Goal: Register for event/course: Register for event/course

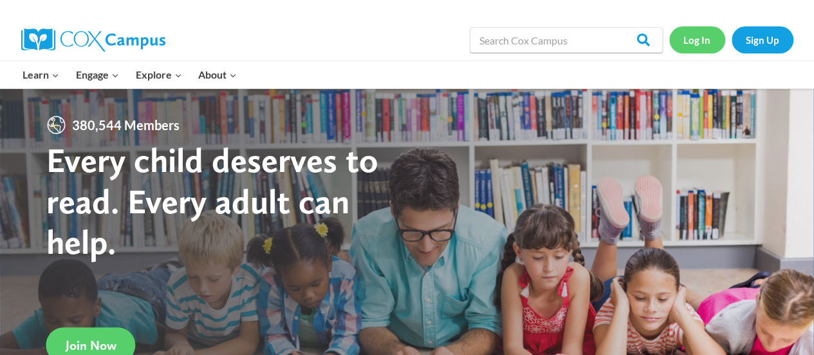
click at [705, 35] on link "Log In" at bounding box center [697, 39] width 56 height 26
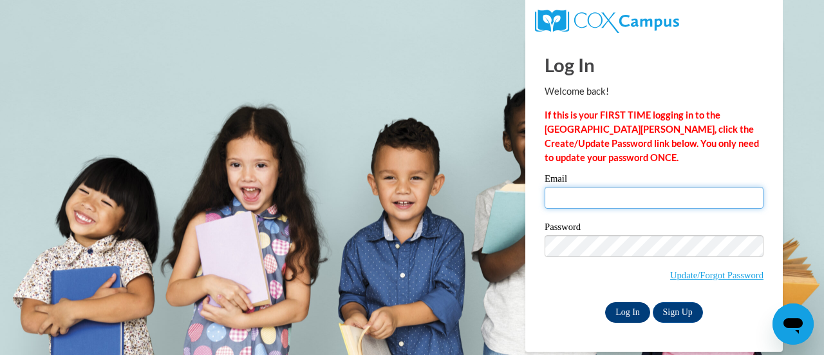
type input "[EMAIL_ADDRESS][DOMAIN_NAME]"
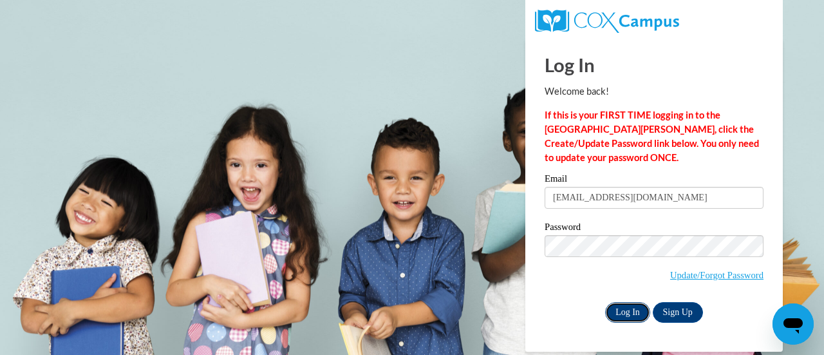
drag, startPoint x: 622, startPoint y: 319, endPoint x: 624, endPoint y: 311, distance: 8.0
click at [624, 311] on input "Log In" at bounding box center [627, 312] width 45 height 21
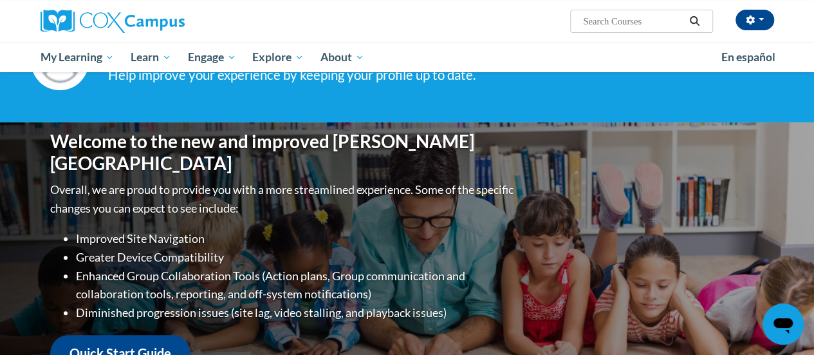
scroll to position [39, 0]
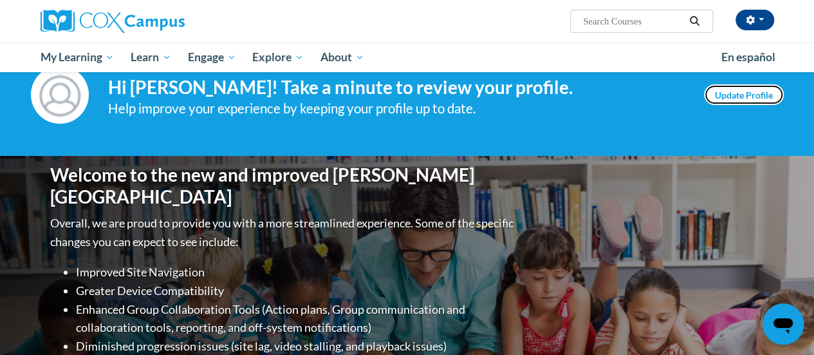
click at [745, 98] on link "Update Profile" at bounding box center [744, 94] width 80 height 21
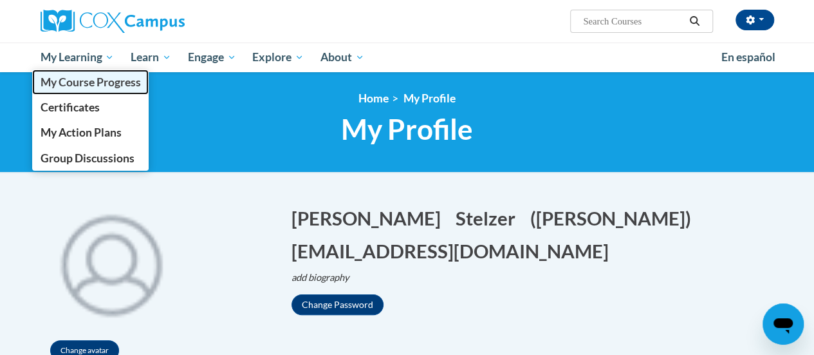
click at [86, 83] on span "My Course Progress" at bounding box center [90, 82] width 100 height 14
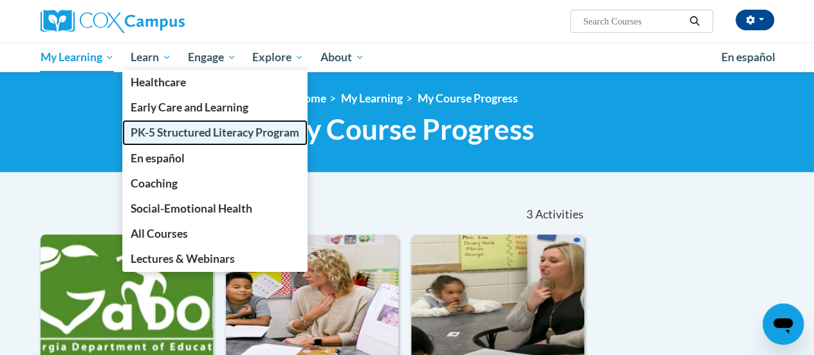
click at [165, 132] on span "PK-5 Structured Literacy Program" at bounding box center [215, 133] width 169 height 14
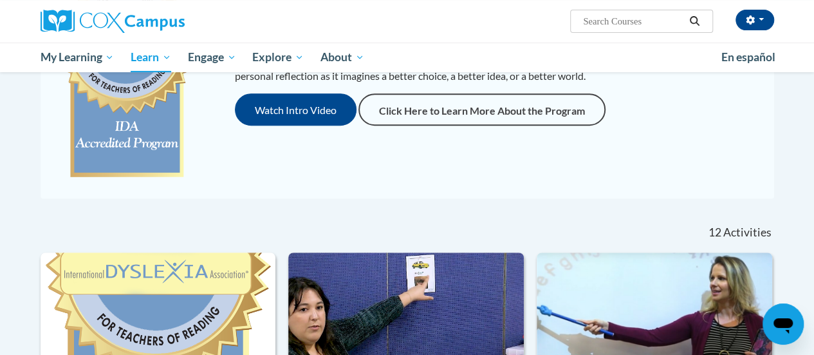
scroll to position [276, 0]
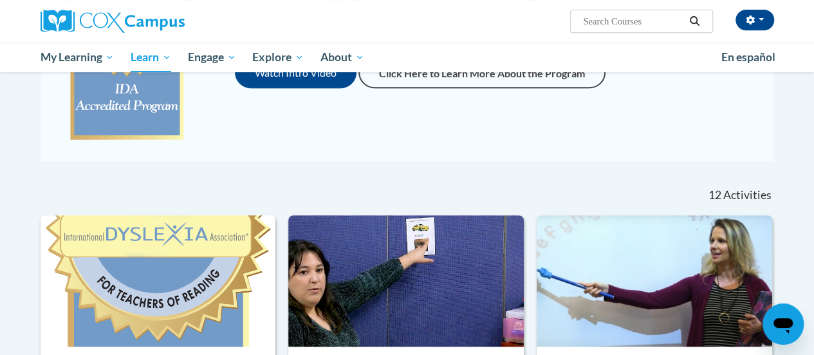
drag, startPoint x: 816, startPoint y: 28, endPoint x: 806, endPoint y: 127, distance: 99.7
click at [641, 23] on input "Search..." at bounding box center [633, 21] width 103 height 15
type input "writing"
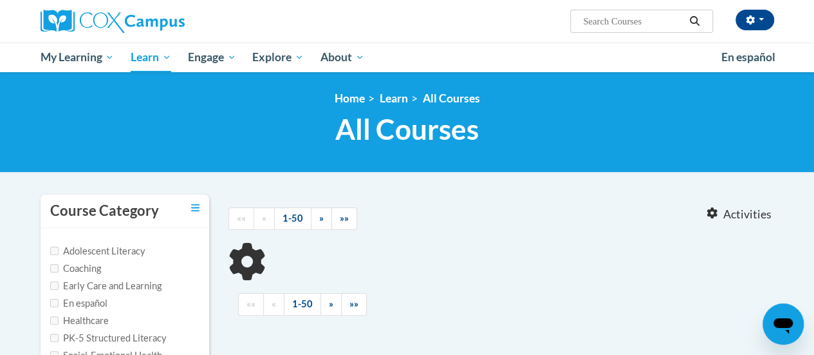
type input "writing"
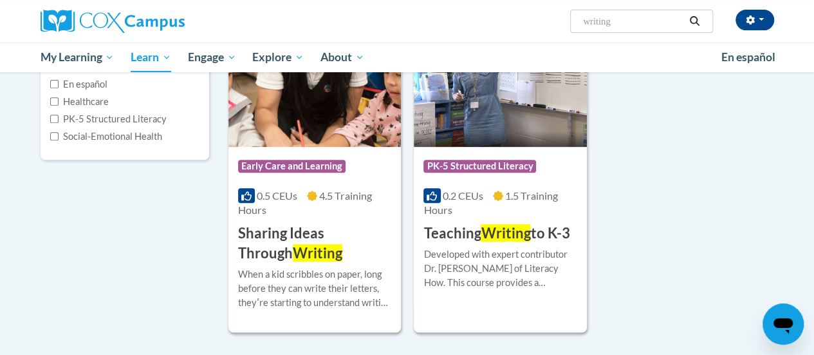
scroll to position [218, 0]
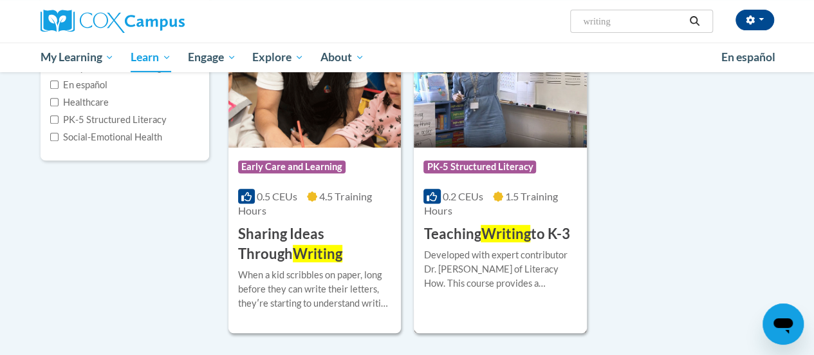
click at [482, 225] on span "Writing" at bounding box center [506, 233] width 50 height 17
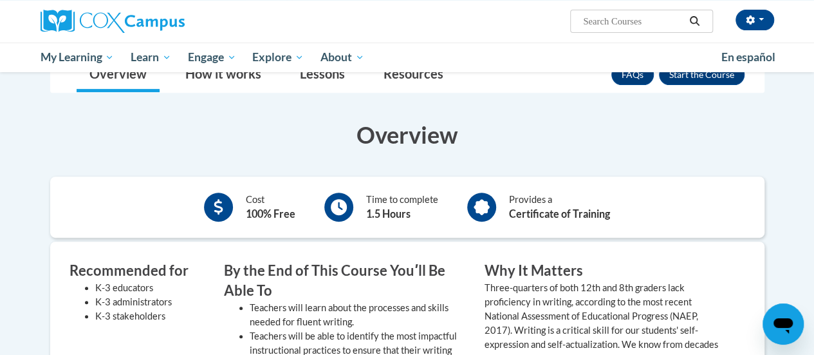
scroll to position [81, 0]
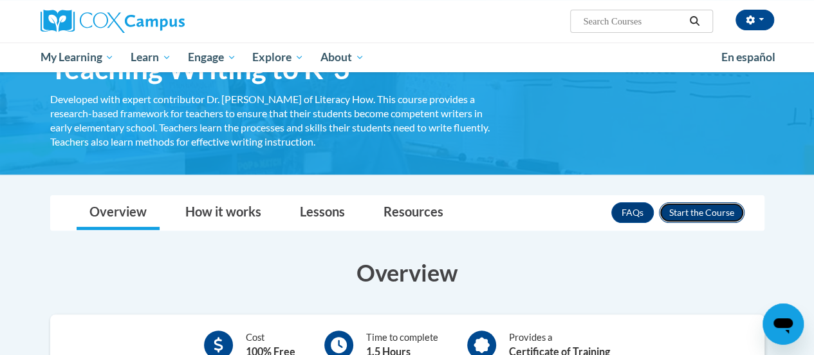
click at [702, 210] on button "Enroll" at bounding box center [702, 212] width 86 height 21
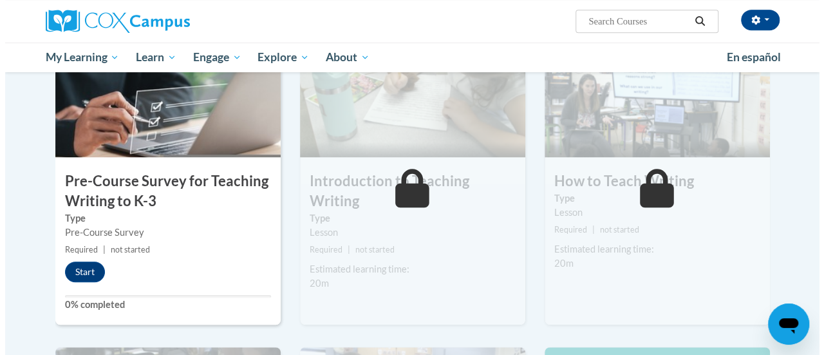
scroll to position [313, 0]
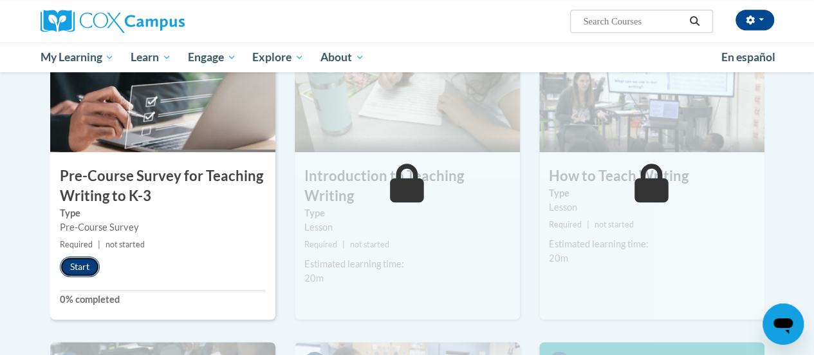
click at [66, 274] on button "Start" at bounding box center [80, 266] width 40 height 21
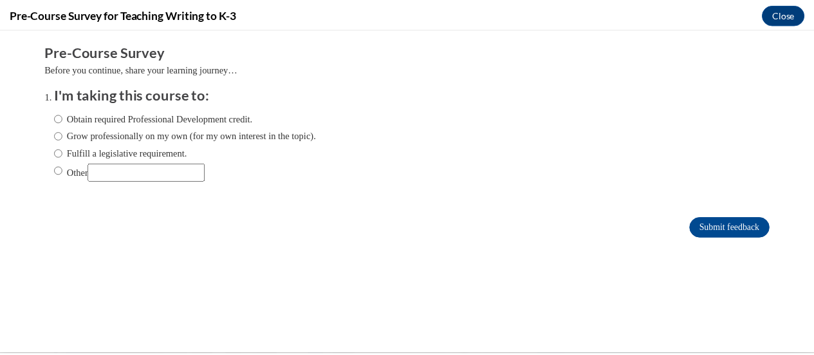
scroll to position [0, 0]
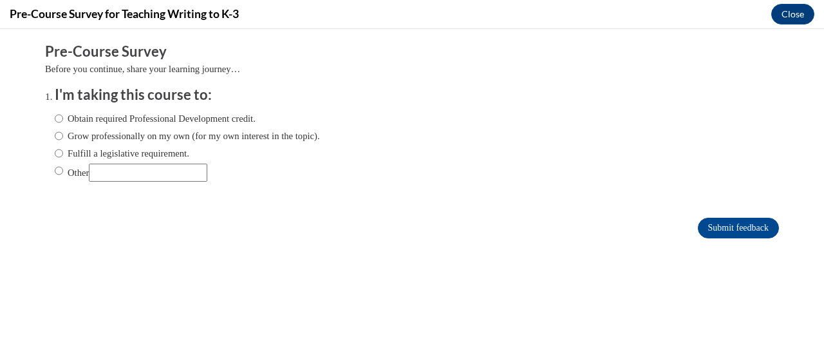
click at [55, 118] on input "Obtain required Professional Development credit." at bounding box center [59, 118] width 8 height 14
radio input "true"
click at [55, 138] on input "Grow professionally on my own (for my own interest in the topic)." at bounding box center [59, 136] width 8 height 14
radio input "true"
click at [55, 120] on input "Obtain required Professional Development credit." at bounding box center [59, 118] width 8 height 14
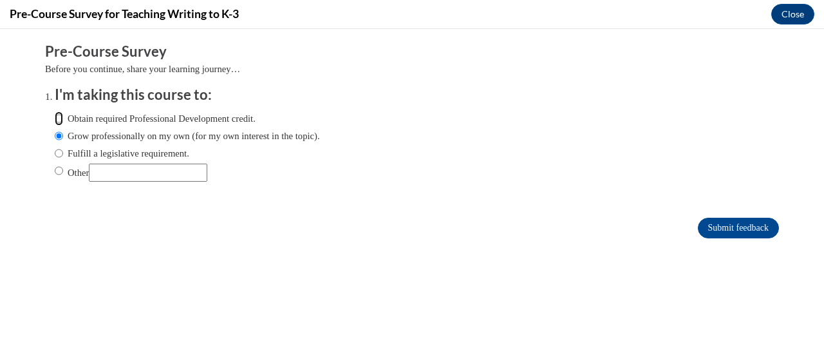
radio input "true"
click at [792, 17] on button "Close" at bounding box center [792, 14] width 43 height 21
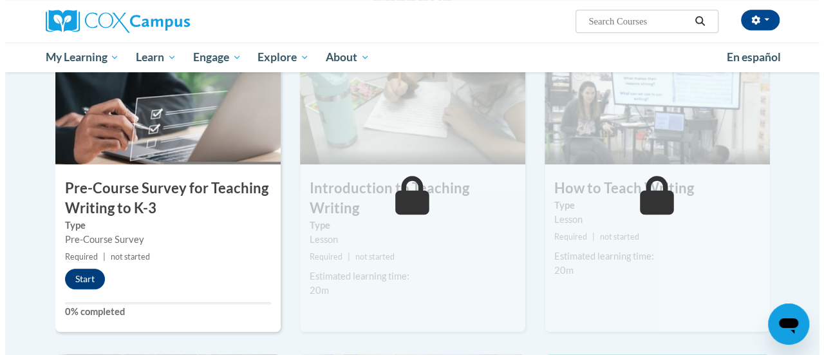
scroll to position [299, 0]
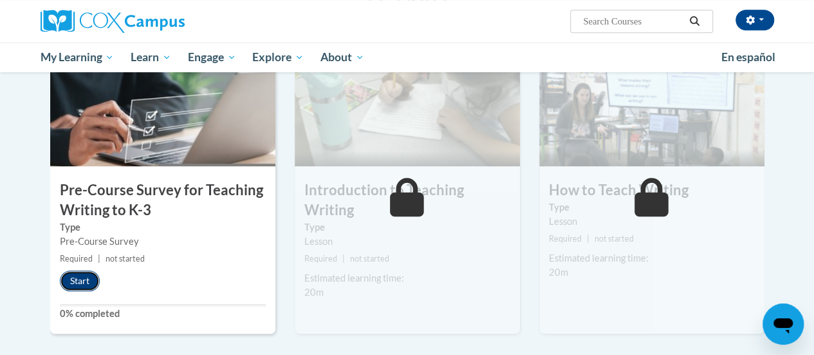
click at [84, 285] on button "Start" at bounding box center [80, 280] width 40 height 21
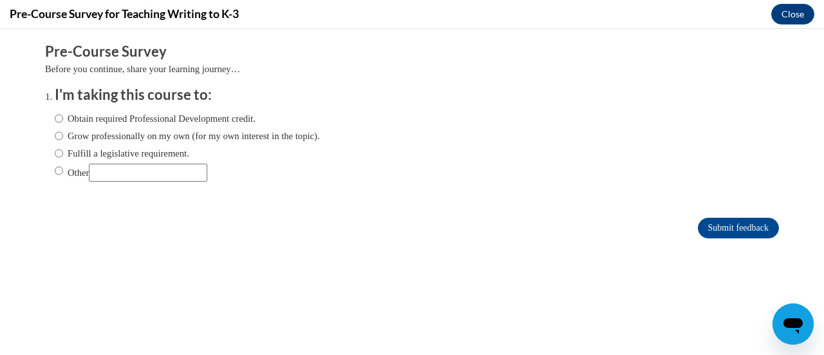
scroll to position [0, 0]
click at [76, 120] on label "Obtain required Professional Development credit." at bounding box center [155, 118] width 201 height 14
click at [63, 120] on input "Obtain required Professional Development credit." at bounding box center [59, 118] width 8 height 14
radio input "true"
click at [717, 230] on input "Submit feedback" at bounding box center [738, 228] width 81 height 21
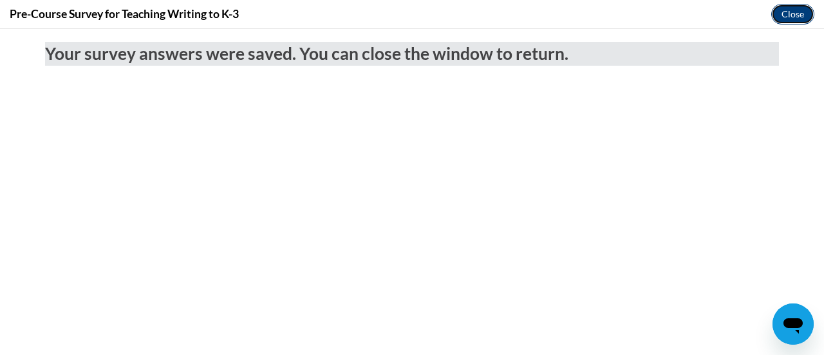
click at [799, 12] on button "Close" at bounding box center [792, 14] width 43 height 21
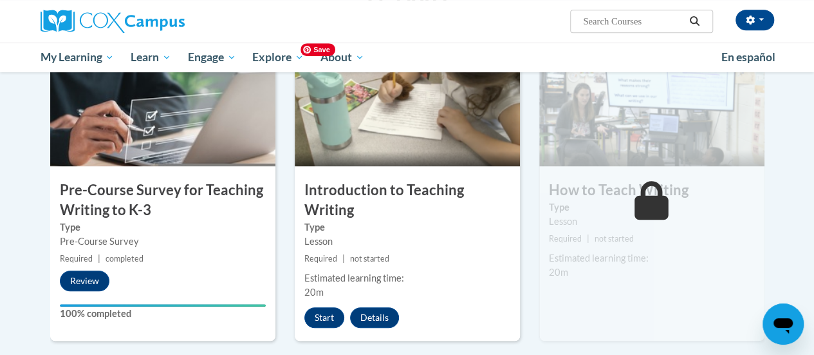
click at [452, 115] on img at bounding box center [407, 101] width 225 height 129
click at [328, 312] on button "Start" at bounding box center [324, 317] width 40 height 21
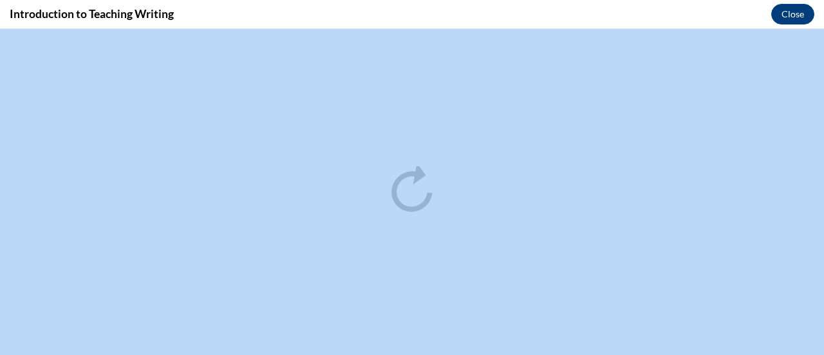
click at [539, 8] on div "Introduction to Teaching Writing Close" at bounding box center [412, 14] width 824 height 29
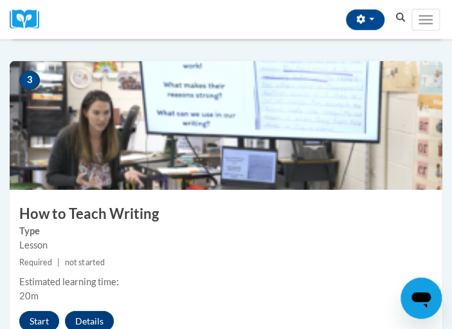
scroll to position [900, 0]
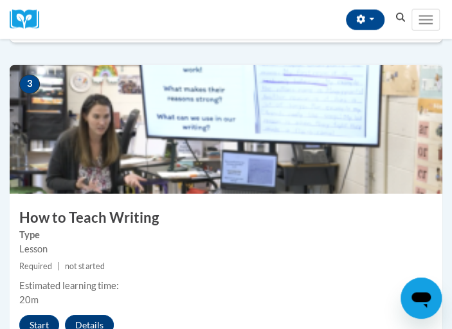
click at [292, 16] on div "Meghann Stelzer (America/Chicago UTC-05:00) My Profile Inbox My Transcripts Log…" at bounding box center [229, 19] width 362 height 39
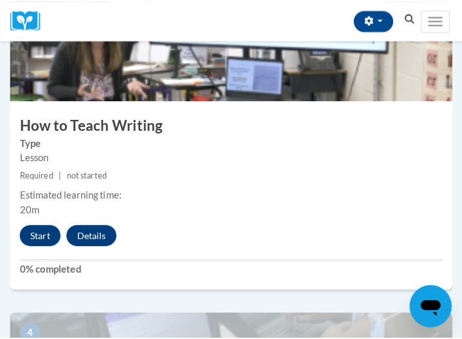
scroll to position [1003, 0]
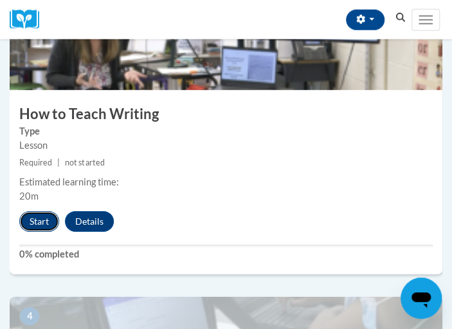
click at [41, 219] on button "Start" at bounding box center [39, 221] width 40 height 21
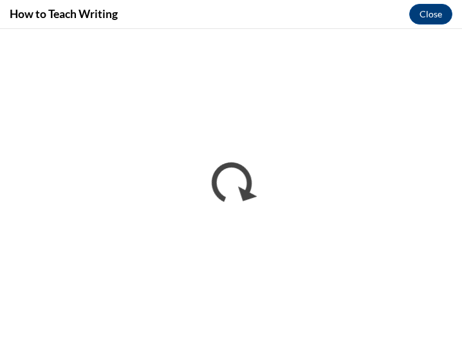
scroll to position [0, 0]
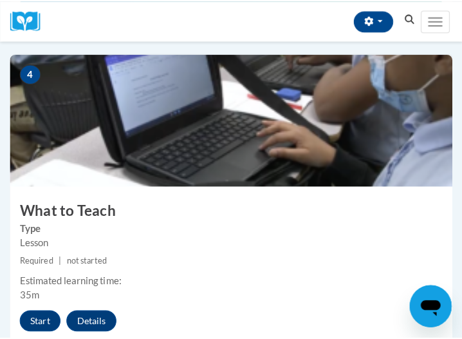
scroll to position [1252, 0]
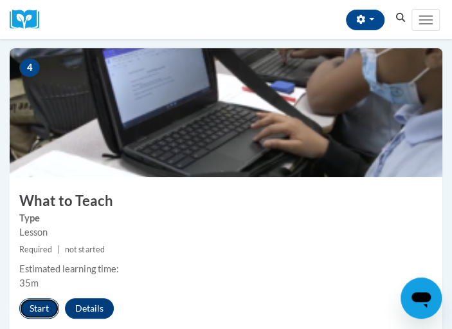
click at [33, 306] on button "Start" at bounding box center [39, 308] width 40 height 21
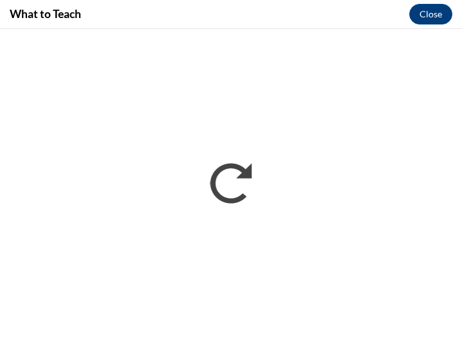
scroll to position [0, 0]
